Goal: Check status: Check status

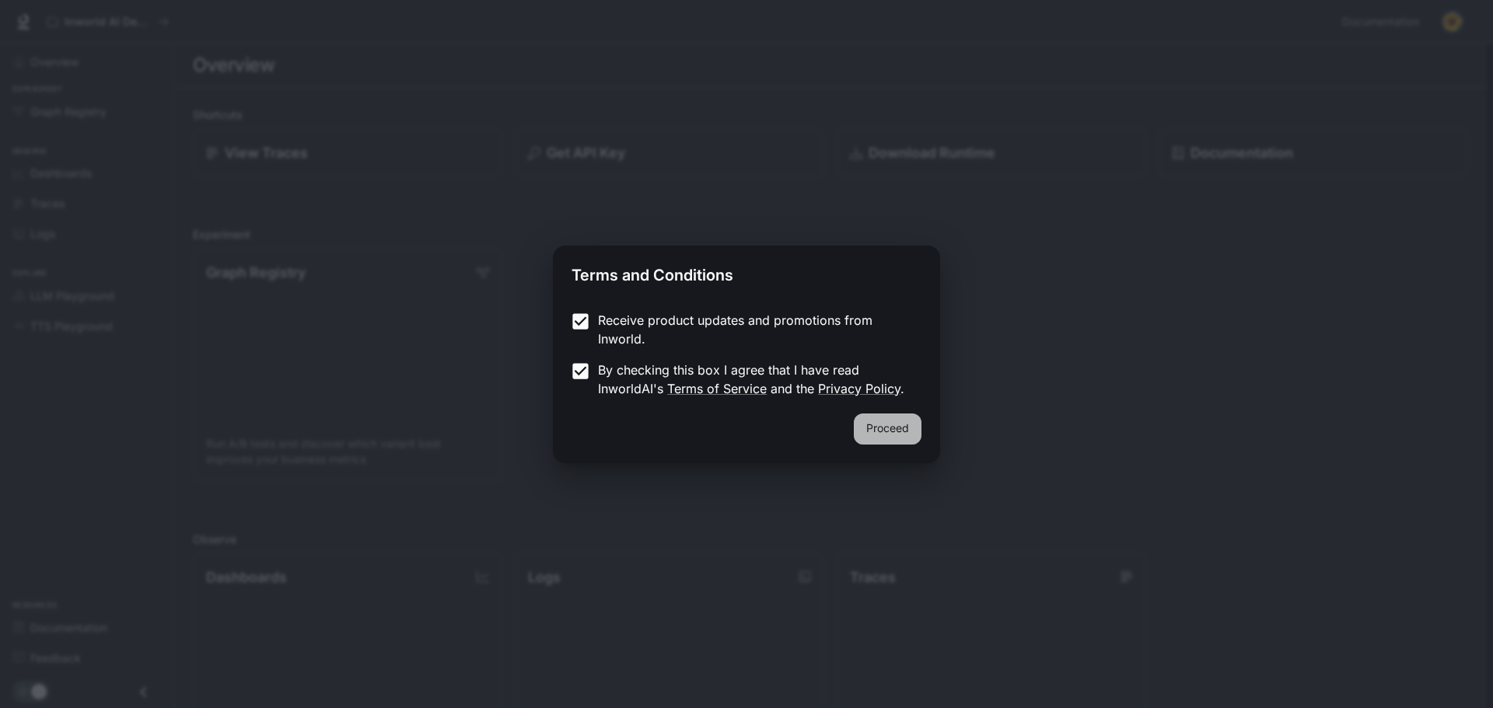
click at [914, 434] on button "Proceed" at bounding box center [888, 429] width 68 height 31
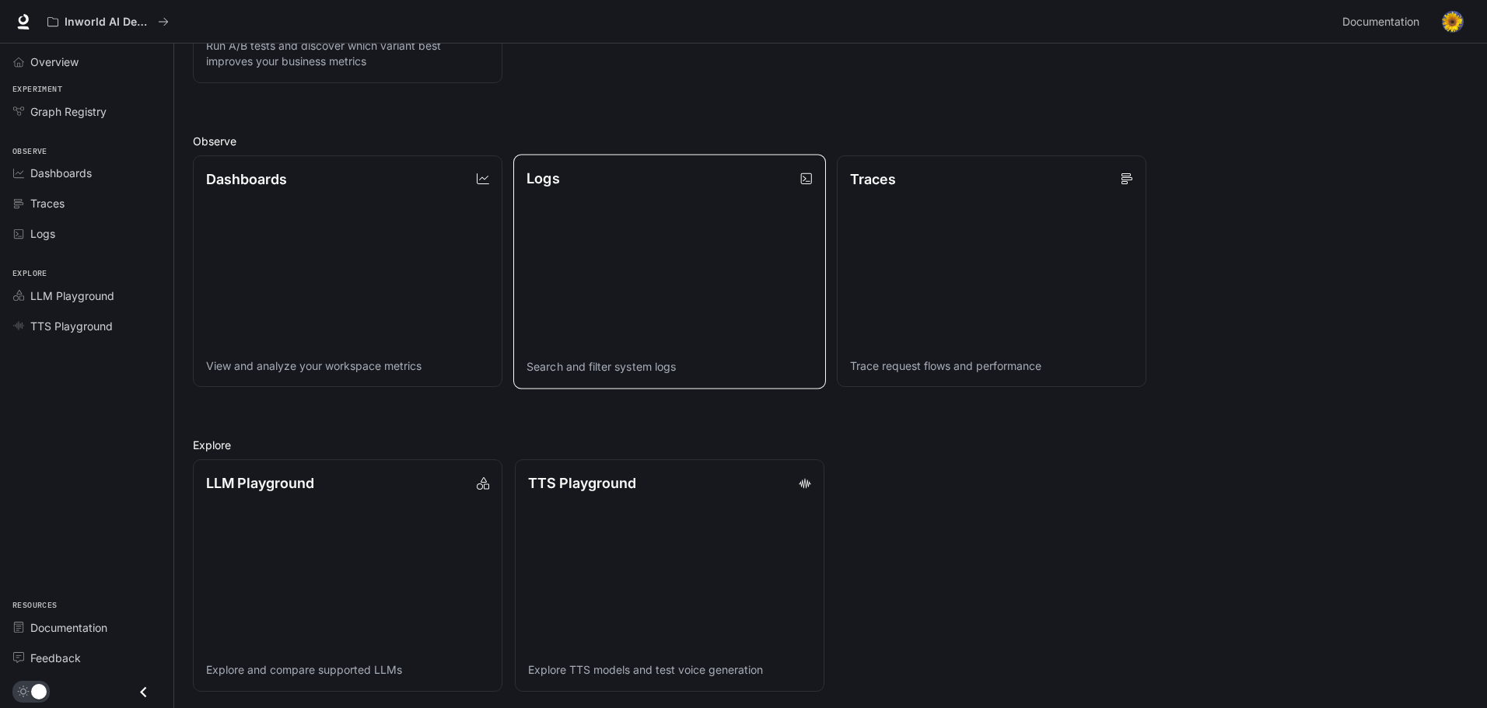
scroll to position [400, 0]
click at [119, 173] on div "Dashboards" at bounding box center [95, 173] width 130 height 16
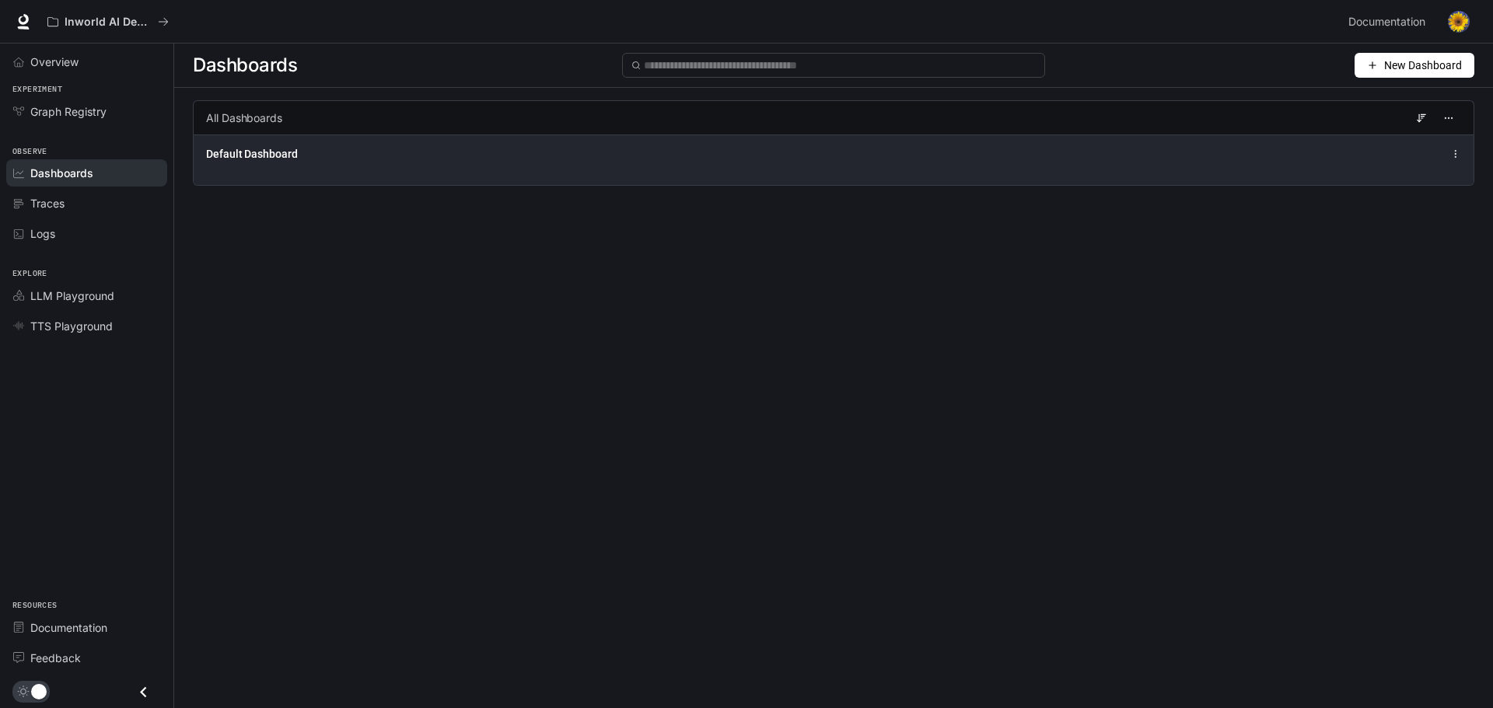
click at [349, 169] on div "Default Dashboard" at bounding box center [834, 160] width 1280 height 51
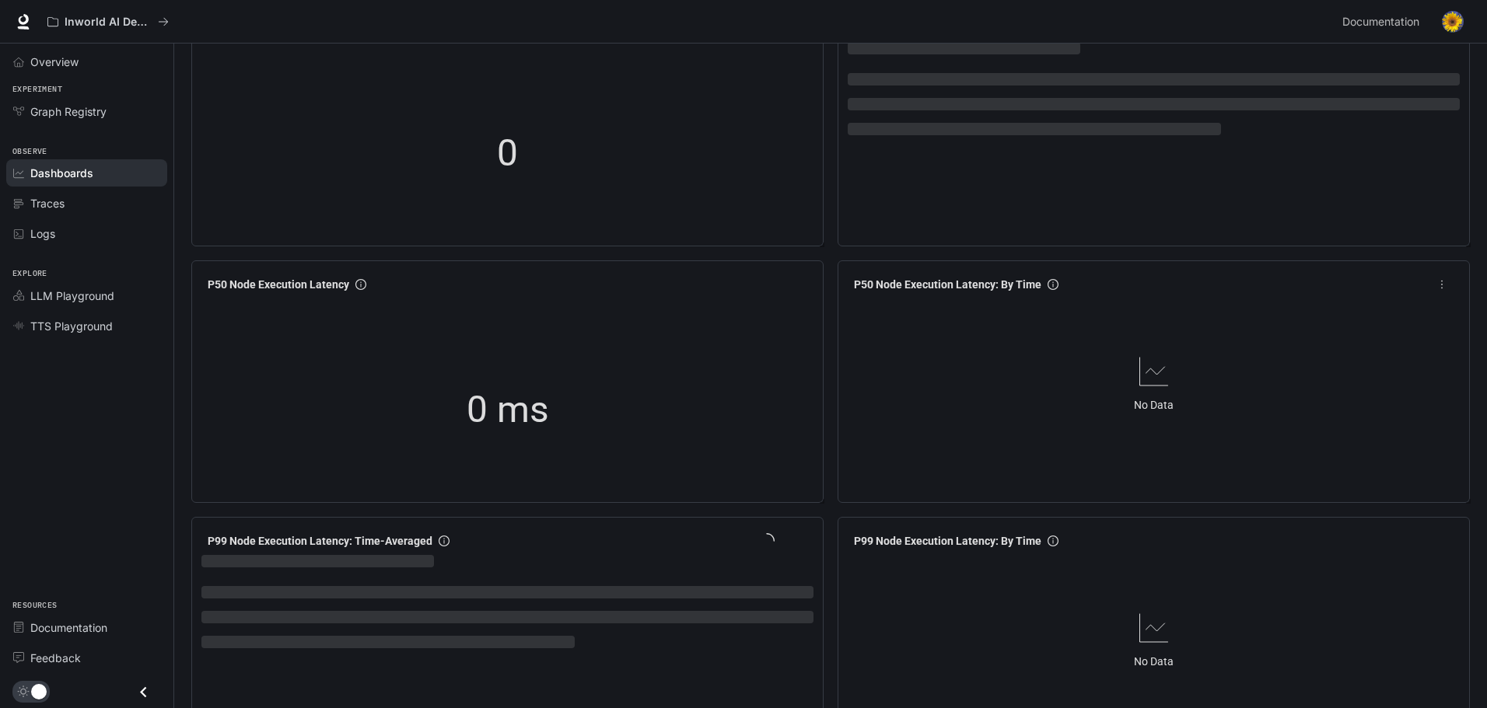
scroll to position [1011, 0]
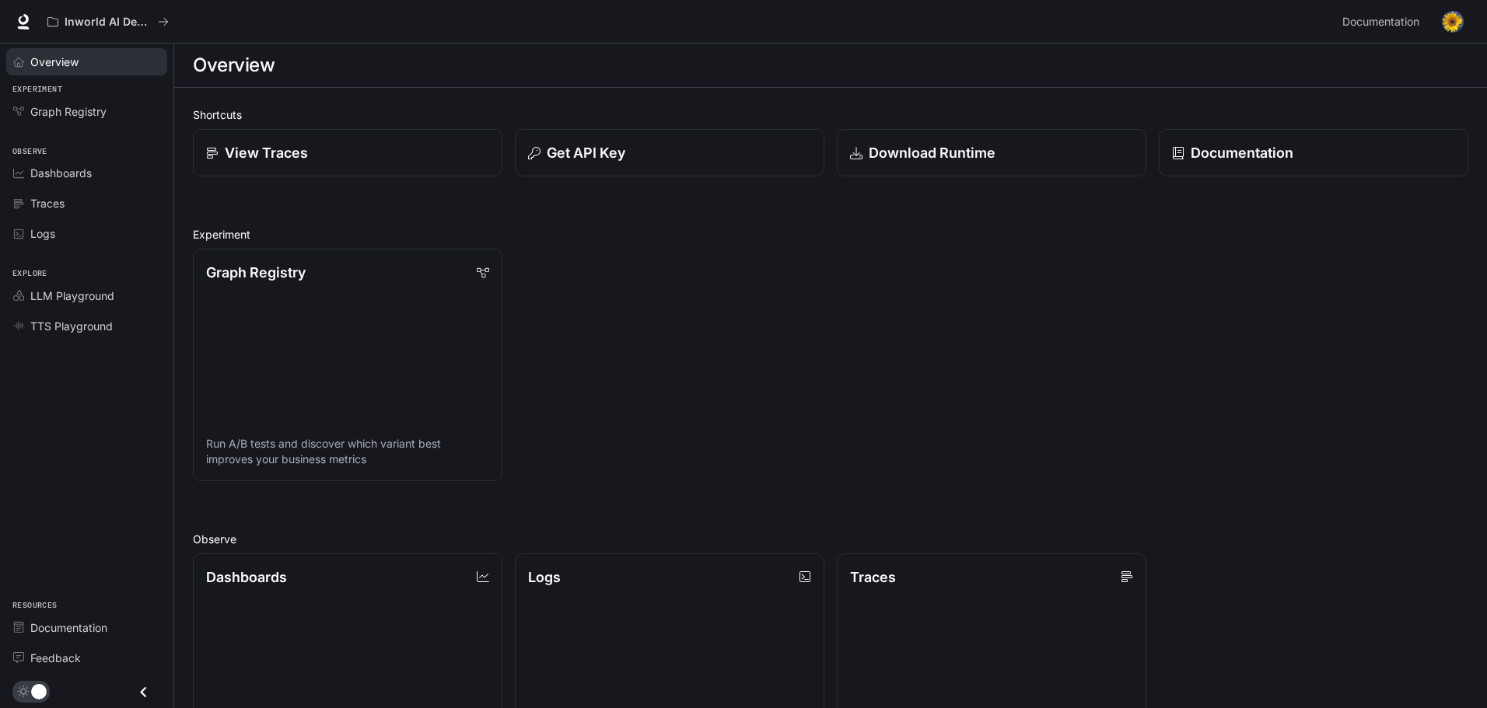
drag, startPoint x: 74, startPoint y: 57, endPoint x: 187, endPoint y: 75, distance: 114.2
click at [75, 57] on span "Overview" at bounding box center [54, 62] width 48 height 16
